Goal: Task Accomplishment & Management: Use online tool/utility

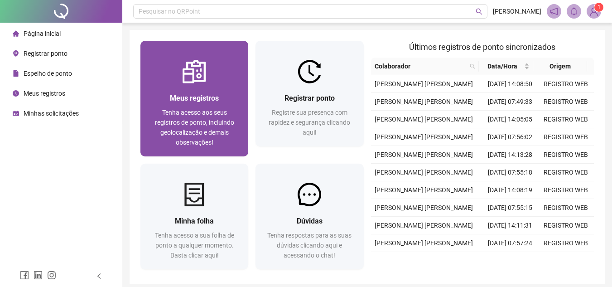
click at [212, 123] on span "Tenha acesso aos seus registros de ponto, incluindo geolocalização e demais obs…" at bounding box center [194, 127] width 79 height 37
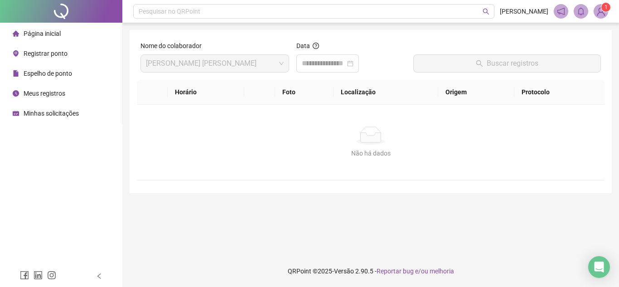
click at [47, 50] on span "Registrar ponto" at bounding box center [46, 53] width 44 height 7
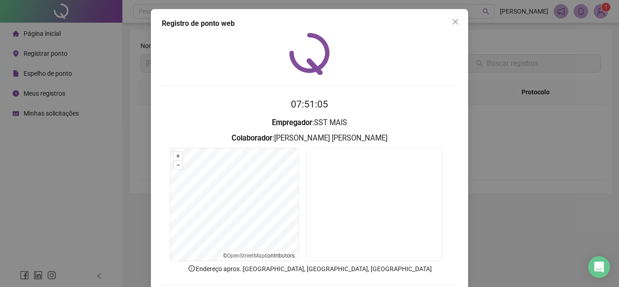
scroll to position [47, 0]
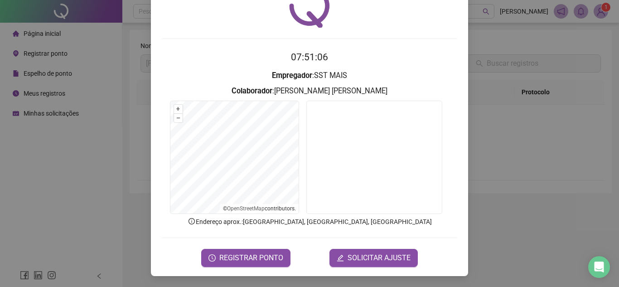
click at [264, 252] on span "REGISTRAR PONTO" at bounding box center [251, 257] width 64 height 11
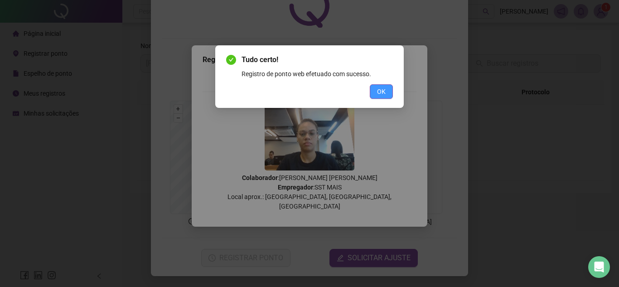
click at [379, 91] on span "OK" at bounding box center [381, 92] width 9 height 10
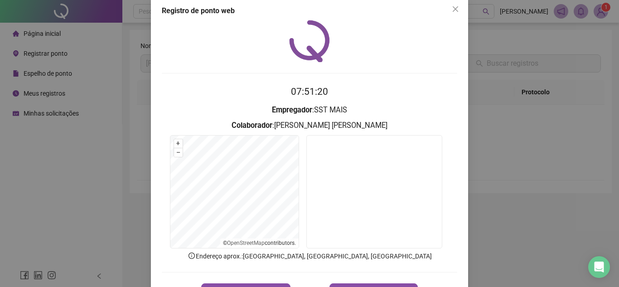
scroll to position [0, 0]
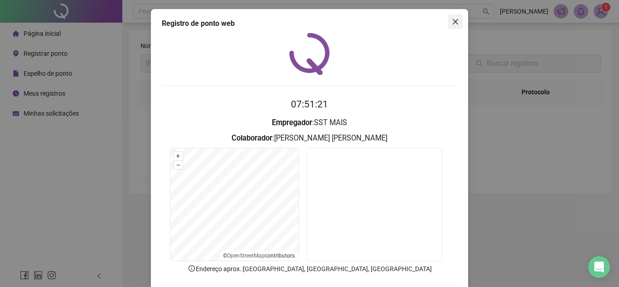
click at [457, 22] on span "Close" at bounding box center [455, 21] width 14 height 7
